Goal: Navigation & Orientation: Find specific page/section

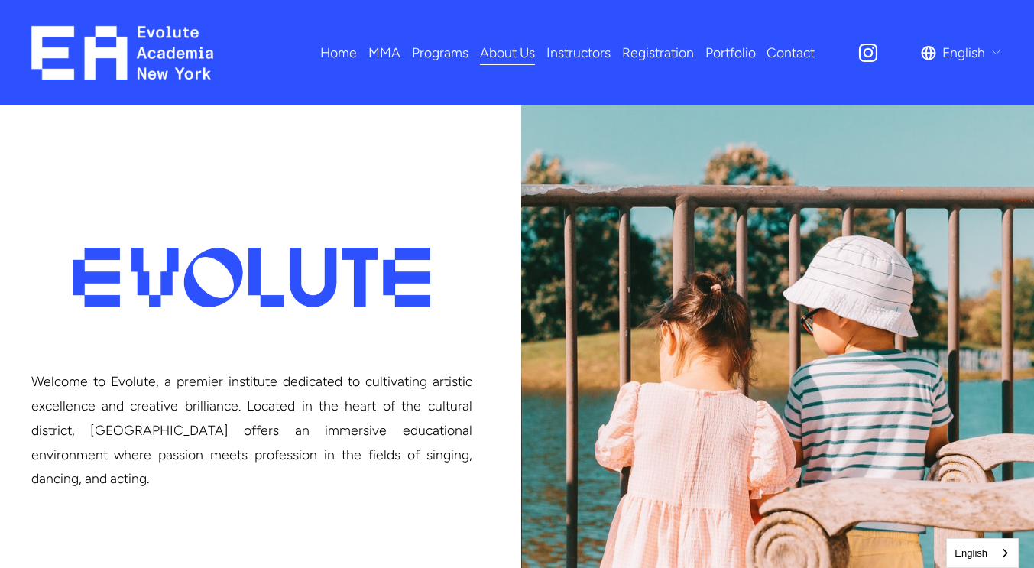
click at [0, 0] on span "Adults MMA" at bounding box center [0, 0] width 0 height 0
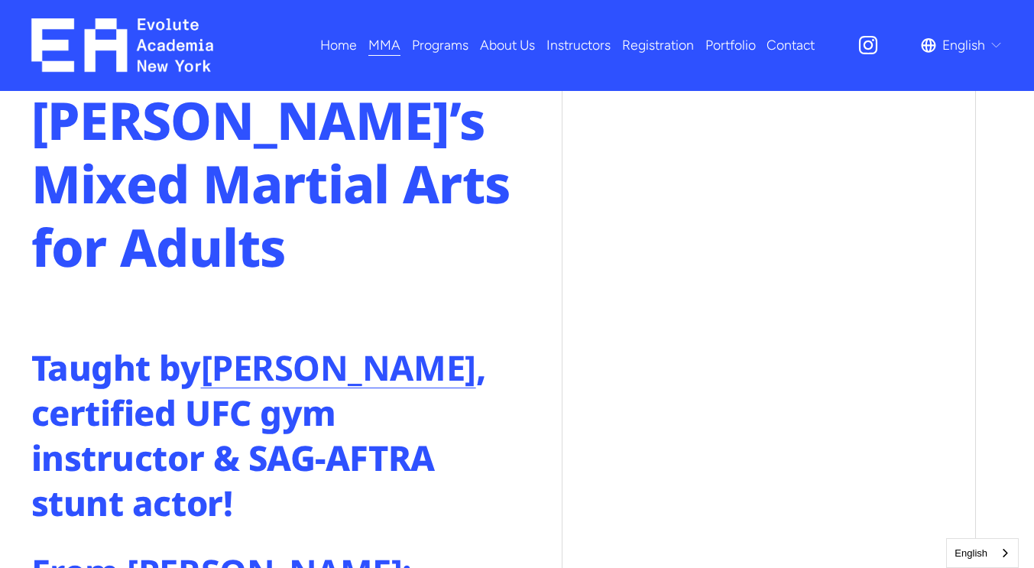
scroll to position [816, 0]
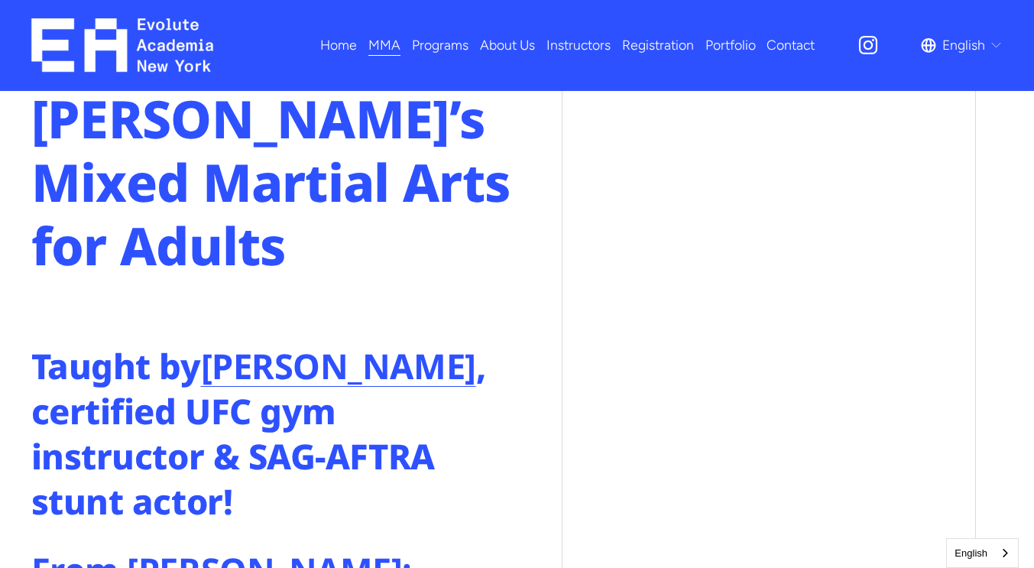
click at [302, 342] on strong "[PERSON_NAME]" at bounding box center [338, 365] width 275 height 47
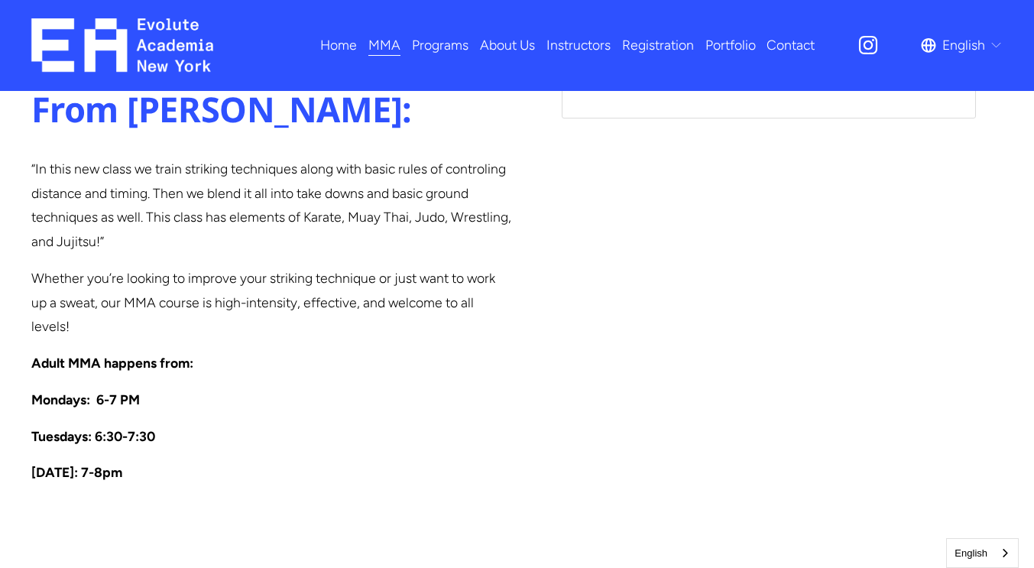
scroll to position [1277, 0]
click at [0, 0] on span "Acting" at bounding box center [0, 0] width 0 height 0
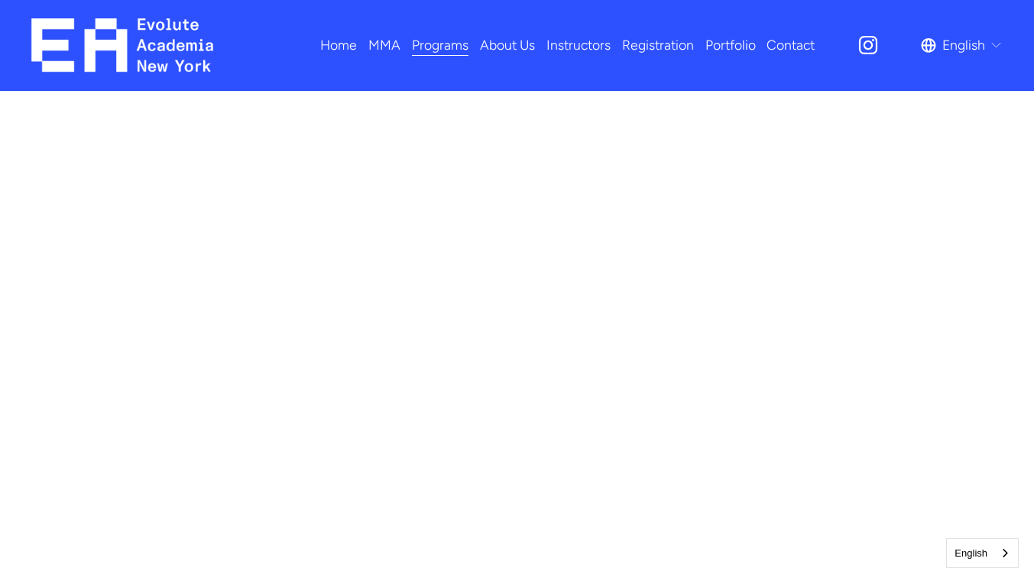
scroll to position [795, 0]
click at [580, 46] on link "Instructors" at bounding box center [578, 45] width 64 height 27
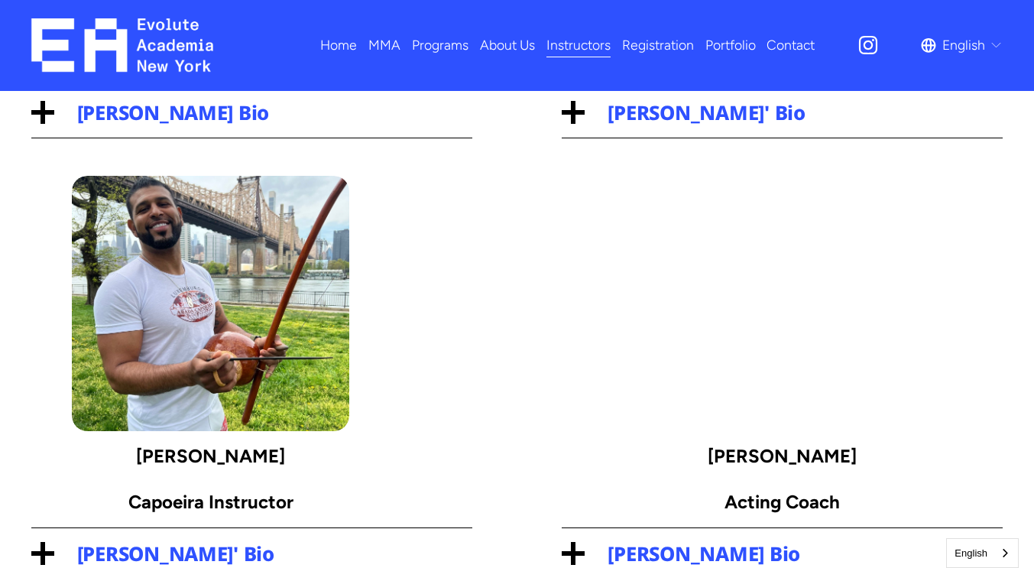
scroll to position [458, 0]
